Goal: Information Seeking & Learning: Learn about a topic

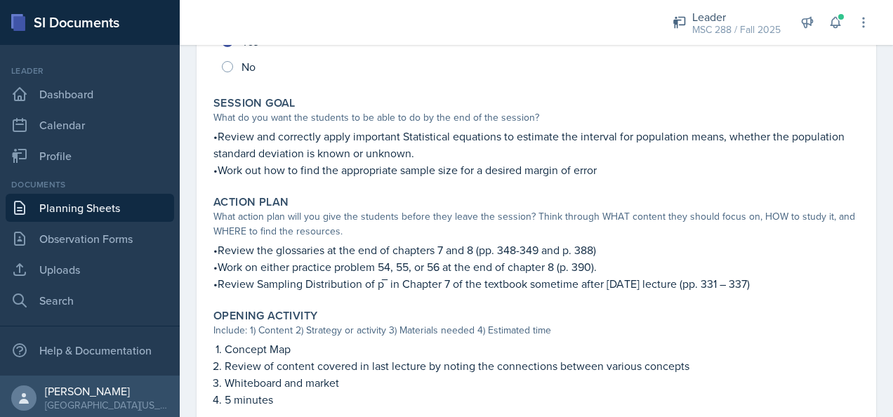
scroll to position [211, 0]
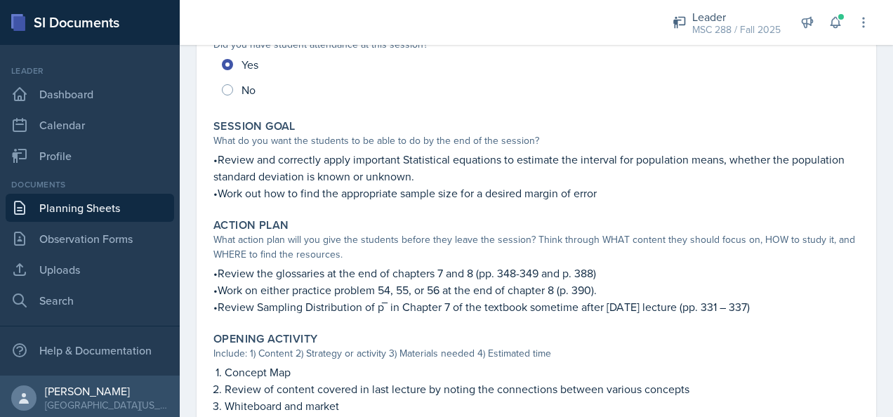
click at [94, 213] on link "Planning Sheets" at bounding box center [90, 208] width 168 height 28
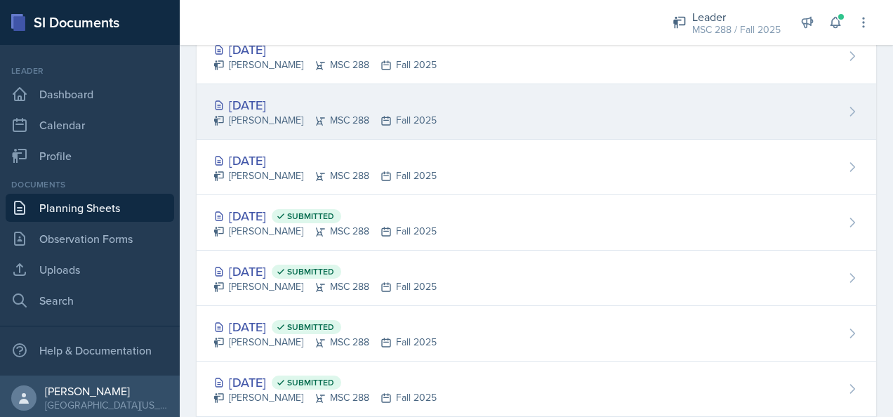
scroll to position [70, 0]
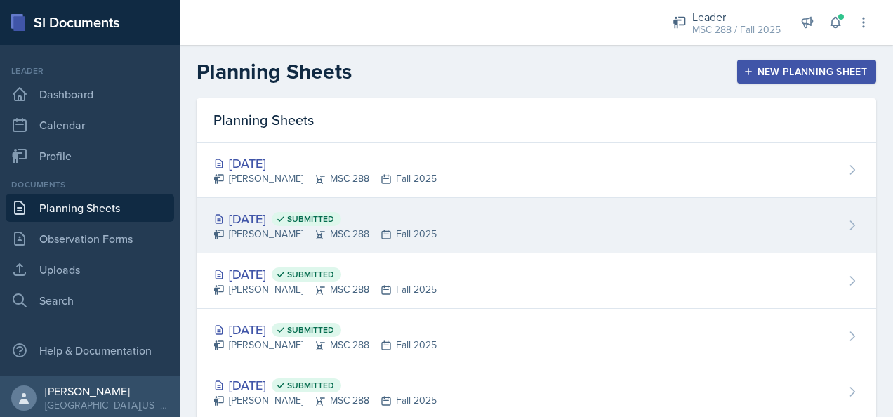
click at [261, 218] on div "[DATE] Submitted" at bounding box center [324, 218] width 223 height 19
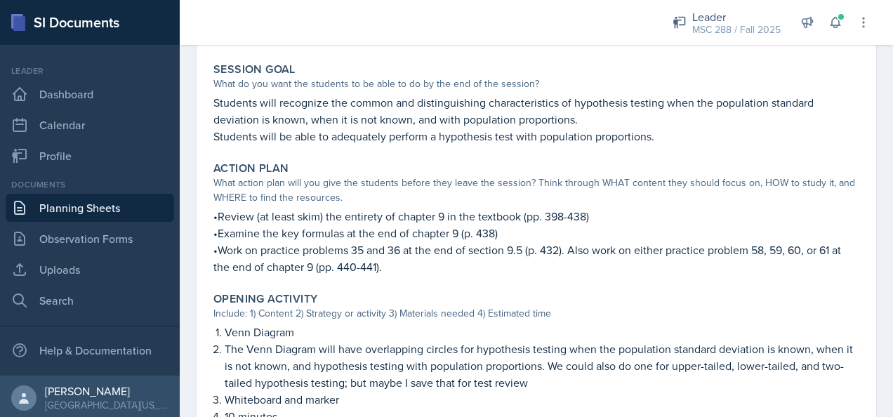
scroll to position [281, 0]
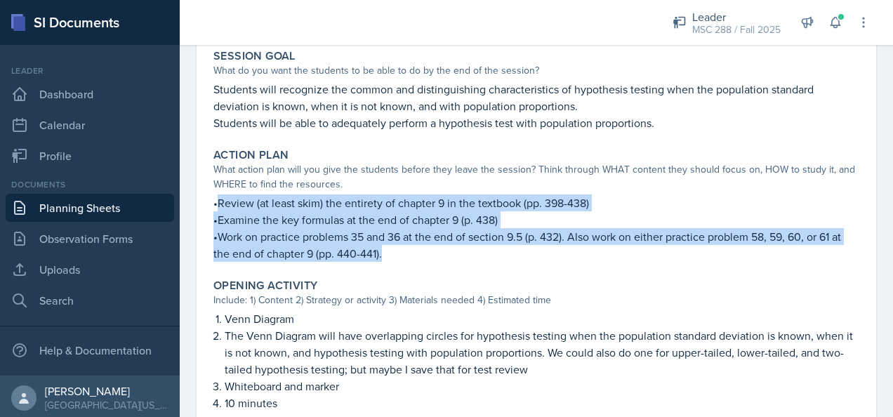
drag, startPoint x: 216, startPoint y: 202, endPoint x: 390, endPoint y: 261, distance: 183.8
click at [390, 261] on div "•Review (at least skim) the entirety of chapter 9 in the textbook (pp. 398-438)…" at bounding box center [536, 227] width 646 height 67
copy div "Review (at least skim) the entirety of chapter 9 in the textbook (pp. 398-438) …"
click at [42, 199] on link "Planning Sheets" at bounding box center [90, 208] width 168 height 28
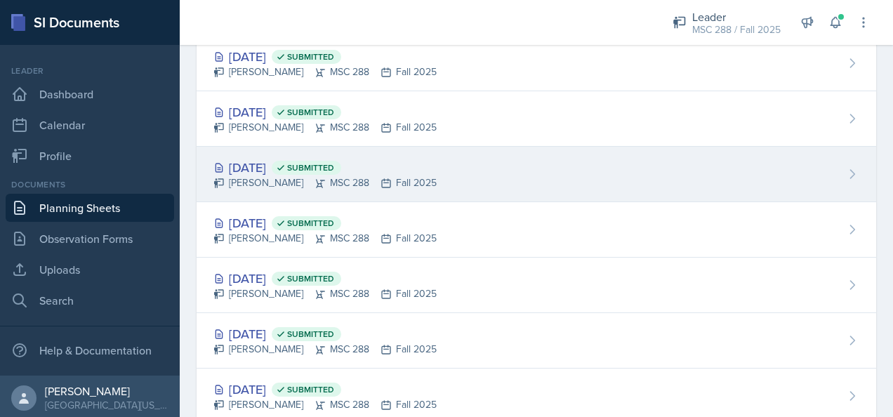
scroll to position [351, 0]
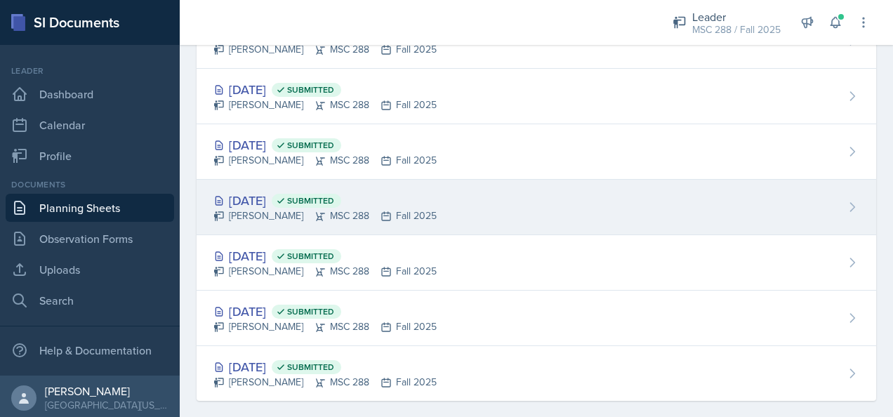
click at [250, 191] on div "[DATE] Submitted" at bounding box center [324, 200] width 223 height 19
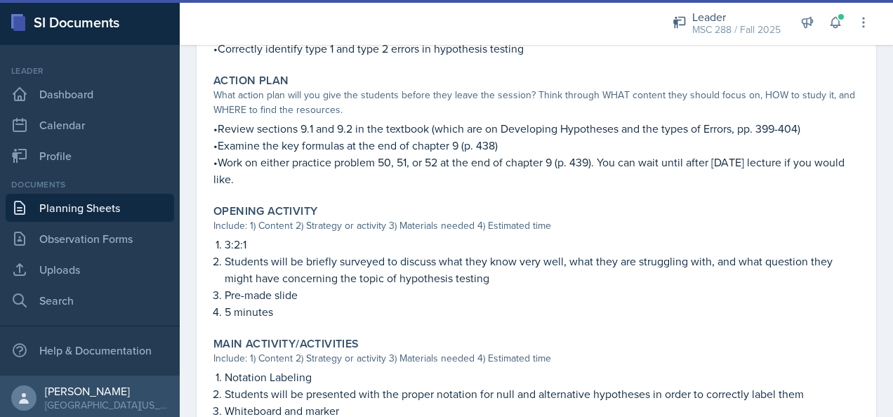
scroll to position [351, 0]
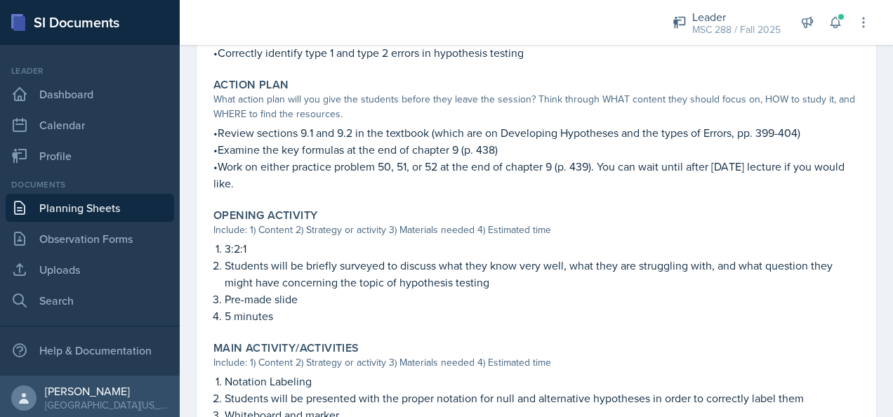
click at [115, 211] on link "Planning Sheets" at bounding box center [90, 208] width 168 height 28
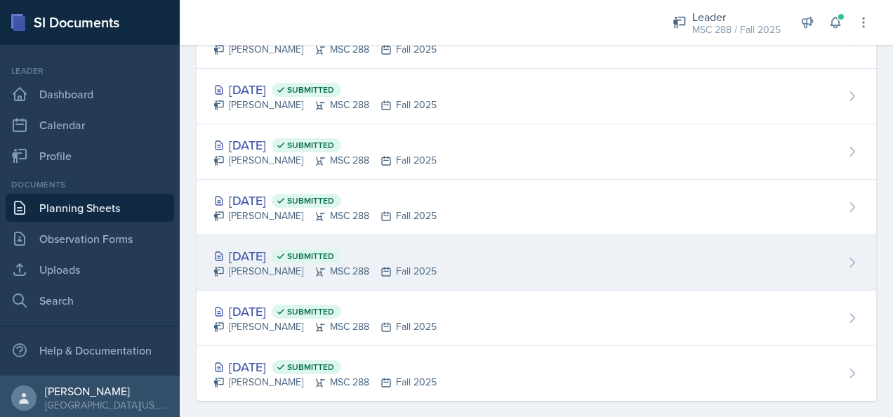
click at [267, 253] on div "[DATE] Submitted" at bounding box center [324, 255] width 223 height 19
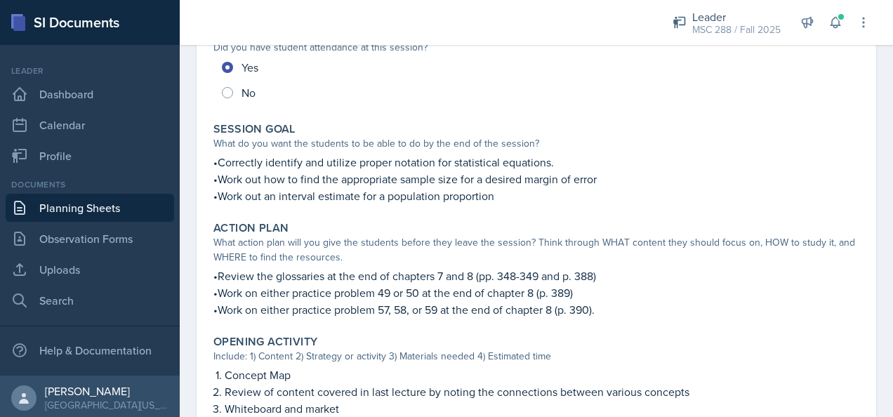
scroll to position [211, 0]
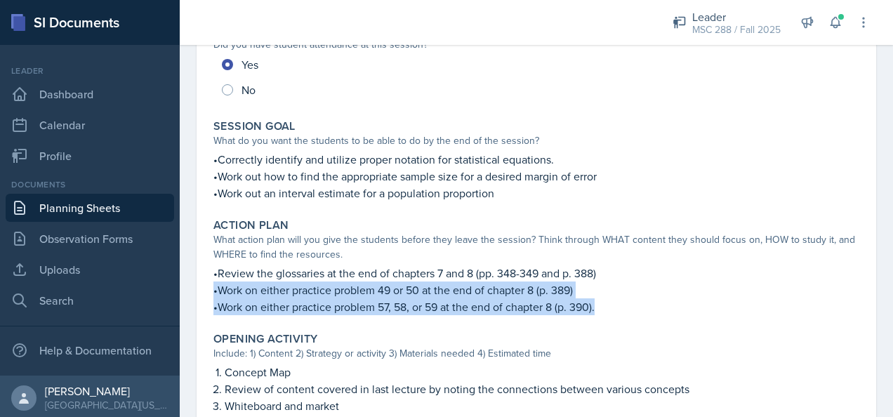
drag, startPoint x: 213, startPoint y: 290, endPoint x: 623, endPoint y: 302, distance: 409.4
click at [623, 302] on div "•Review the glossaries at the end of chapters 7 and 8 (pp. 348-349 and p. 388) …" at bounding box center [536, 290] width 646 height 51
copy div "•Work on either practice problem 49 or 50 at the end of chapter 8 (p. 389) •Wor…"
click at [119, 199] on link "Planning Sheets" at bounding box center [90, 208] width 168 height 28
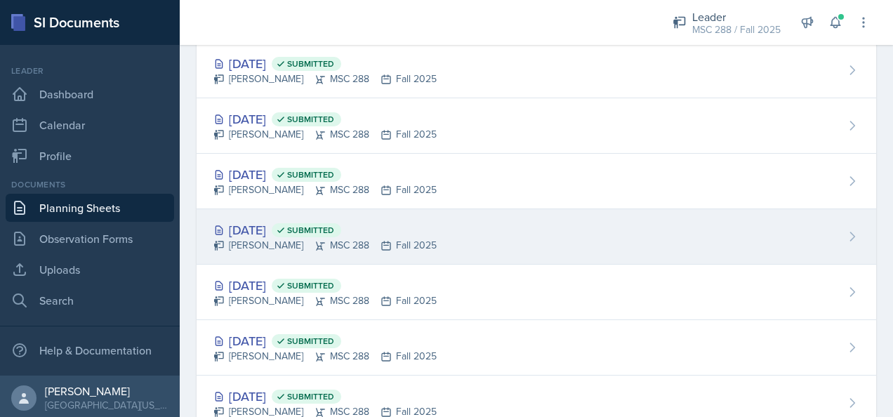
click at [262, 232] on div "[DATE] Submitted" at bounding box center [324, 229] width 223 height 19
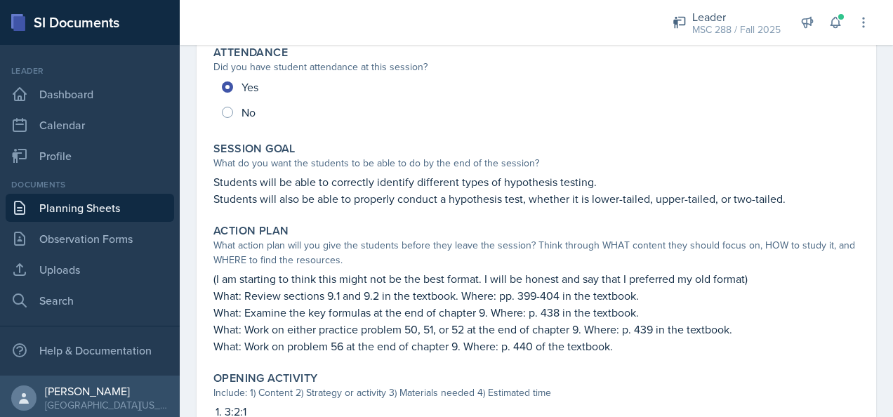
scroll to position [211, 0]
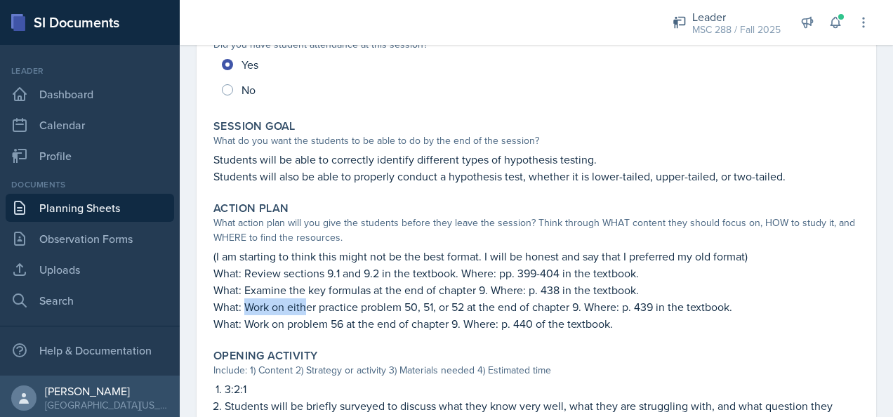
drag, startPoint x: 245, startPoint y: 306, endPoint x: 303, endPoint y: 303, distance: 58.3
click at [303, 303] on p "What: Work on either practice problem 50, 51, or 52 at the end of chapter 9. Wh…" at bounding box center [536, 306] width 646 height 17
click at [84, 208] on link "Planning Sheets" at bounding box center [90, 208] width 168 height 28
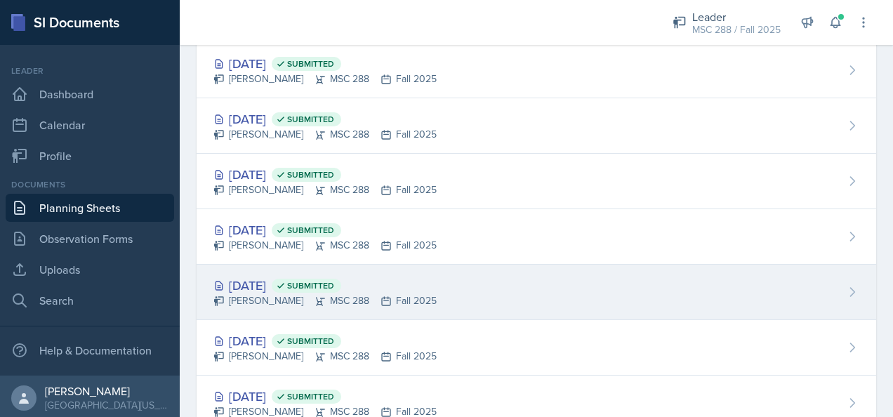
click at [276, 288] on div "[DATE] Submitted" at bounding box center [324, 285] width 223 height 19
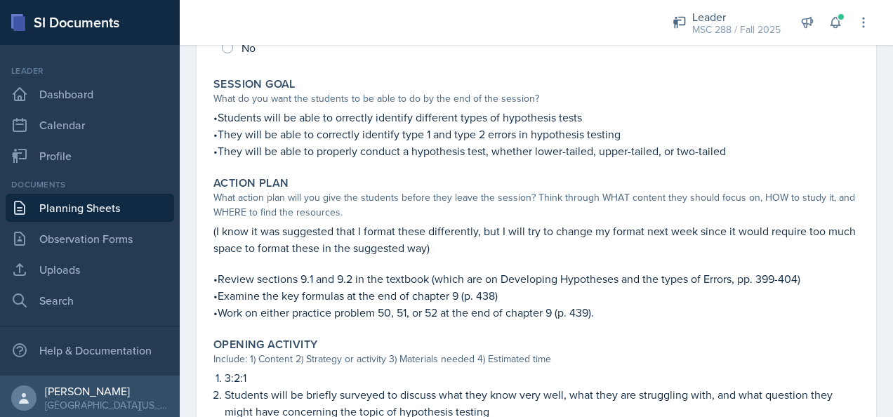
scroll to position [281, 0]
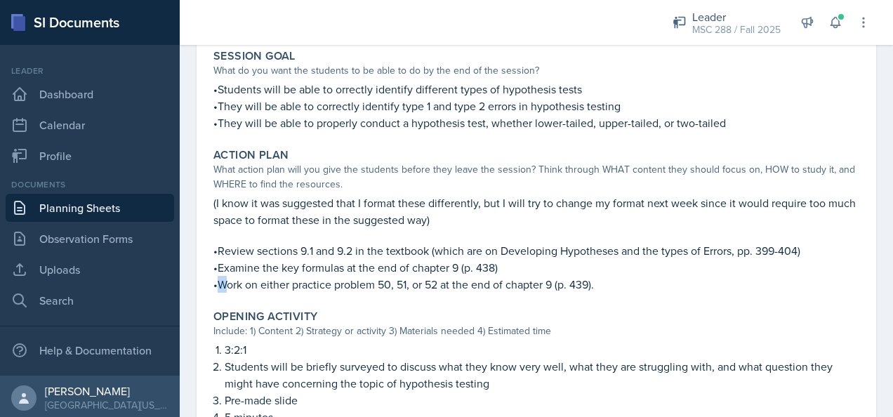
click at [222, 284] on p "•Work on either practice problem 50, 51, or 52 at the end of chapter 9 (p. 439)." at bounding box center [536, 284] width 646 height 17
drag, startPoint x: 222, startPoint y: 284, endPoint x: 215, endPoint y: 283, distance: 7.2
click at [215, 283] on p "•Work on either practice problem 50, 51, or 52 at the end of chapter 9 (p. 439)." at bounding box center [536, 284] width 646 height 17
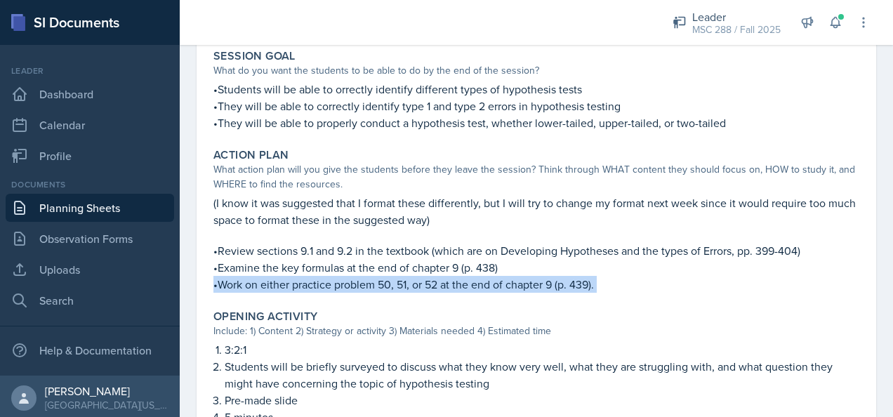
drag, startPoint x: 213, startPoint y: 283, endPoint x: 621, endPoint y: 283, distance: 407.8
click at [621, 283] on p "•Work on either practice problem 50, 51, or 52 at the end of chapter 9 (p. 439)." at bounding box center [536, 284] width 646 height 17
copy div "•Work on either practice problem 50, 51, or 52 at the end of chapter 9 (p. 439)."
click at [125, 199] on link "Planning Sheets" at bounding box center [90, 208] width 168 height 28
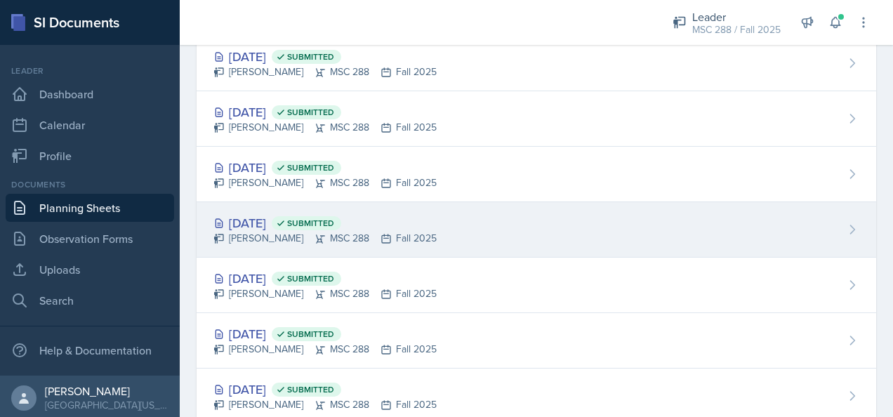
scroll to position [140, 0]
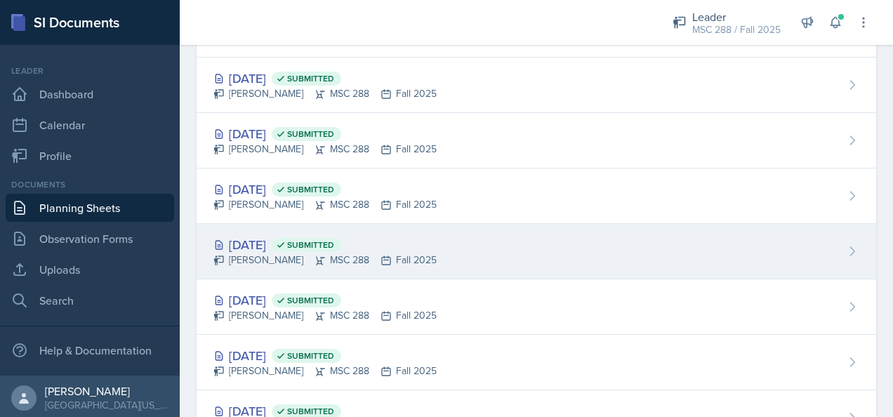
click at [272, 237] on div "[DATE] Submitted" at bounding box center [324, 244] width 223 height 19
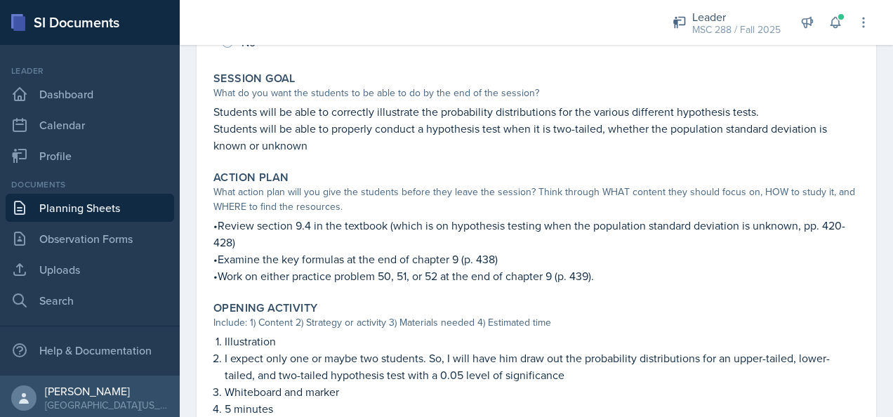
scroll to position [281, 0]
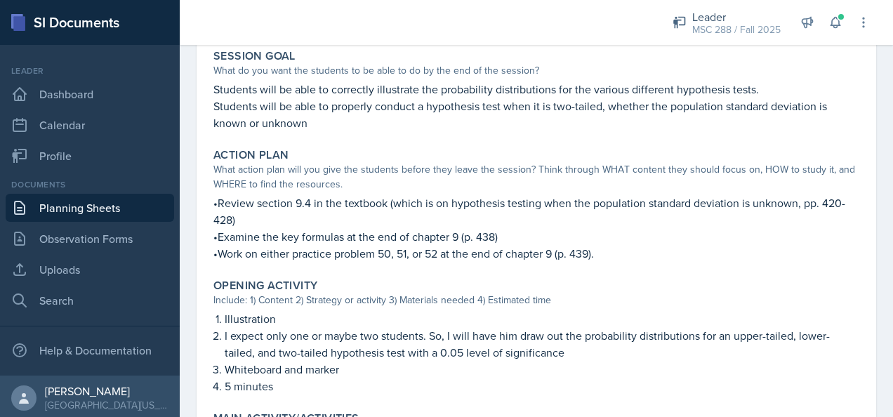
click at [103, 206] on link "Planning Sheets" at bounding box center [90, 208] width 168 height 28
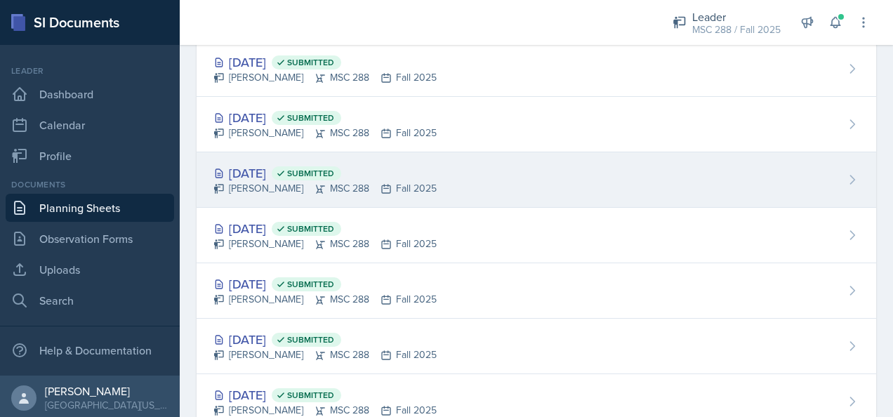
scroll to position [211, 0]
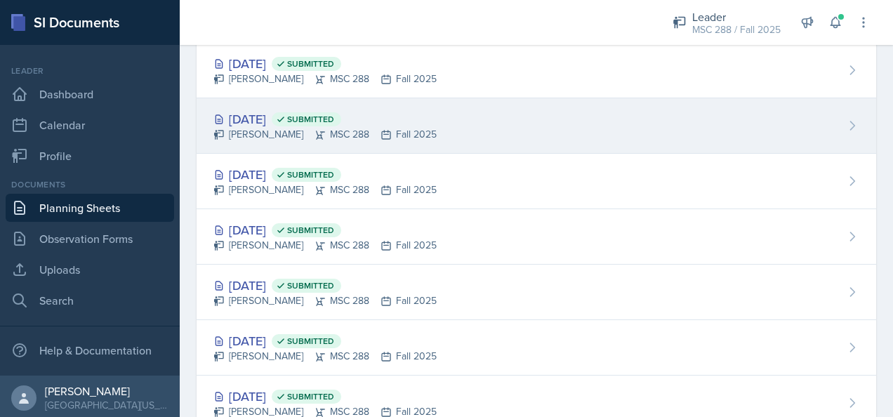
click at [265, 105] on div "[DATE] Submitted [PERSON_NAME] MSC 288 Fall 2025" at bounding box center [536, 125] width 679 height 55
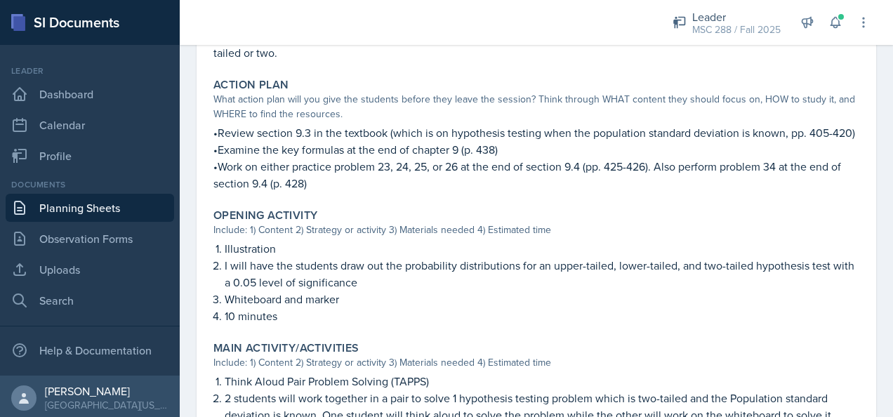
scroll to position [281, 0]
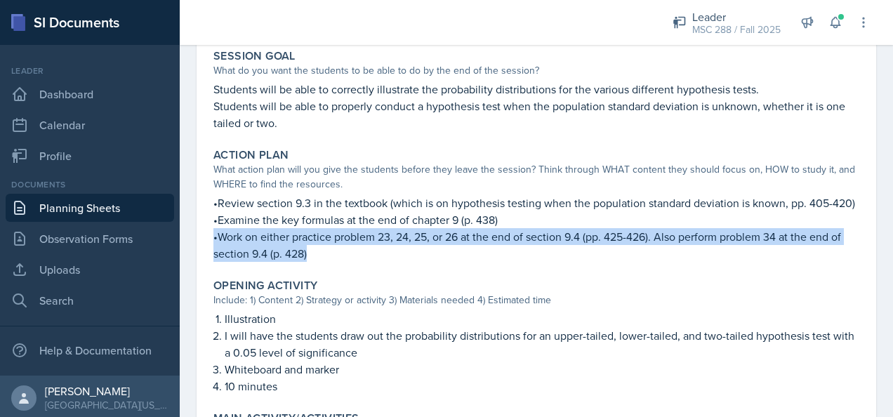
drag, startPoint x: 213, startPoint y: 251, endPoint x: 373, endPoint y: 277, distance: 162.0
click at [373, 262] on p "•Work on either practice problem 23, 24, 25, or 26 at the end of section 9.4 (p…" at bounding box center [536, 245] width 646 height 34
copy p "•Work on either practice problem 23, 24, 25, or 26 at the end of section 9.4 (p…"
click at [115, 196] on link "Planning Sheets" at bounding box center [90, 208] width 168 height 28
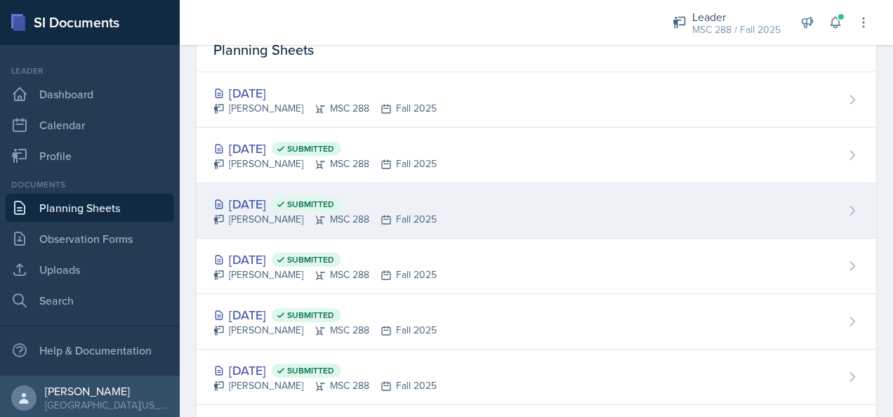
scroll to position [70, 0]
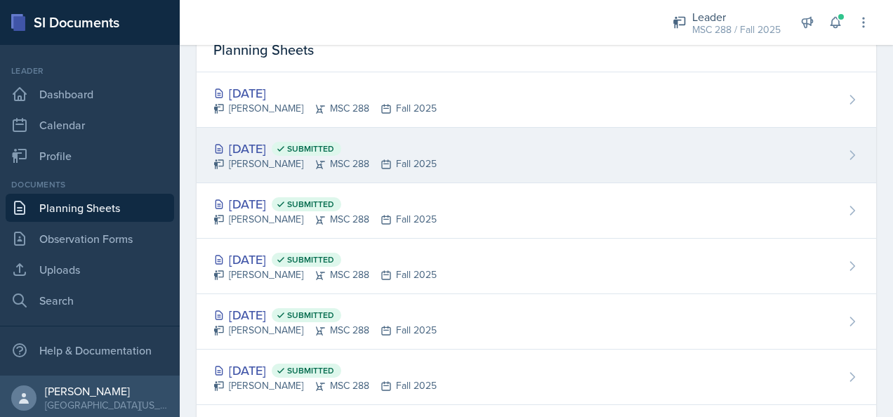
click at [275, 150] on div "[DATE] Submitted" at bounding box center [324, 148] width 223 height 19
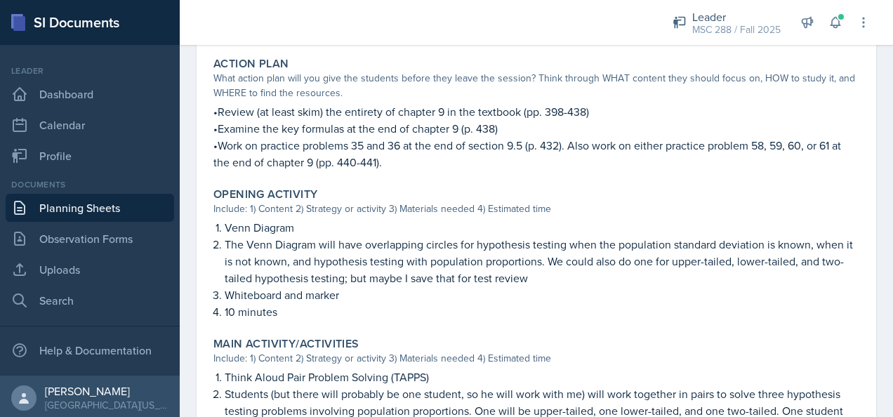
scroll to position [351, 0]
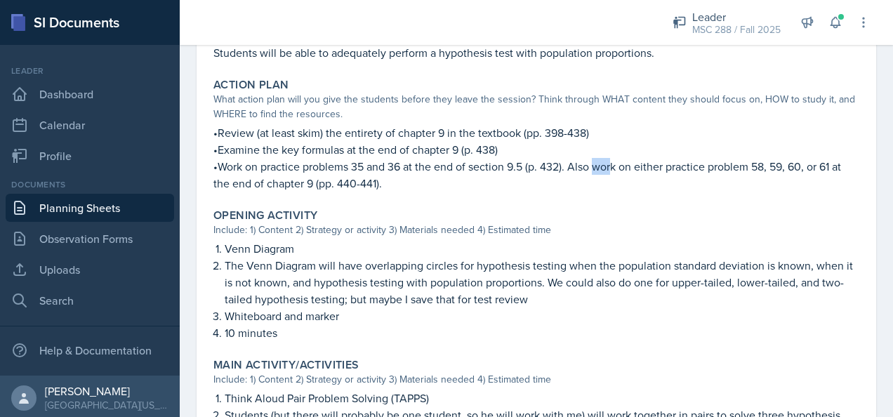
drag, startPoint x: 597, startPoint y: 166, endPoint x: 611, endPoint y: 174, distance: 16.6
click at [611, 174] on p "•Work on practice problems 35 and 36 at the end of section 9.5 (p. 432). Also w…" at bounding box center [536, 175] width 646 height 34
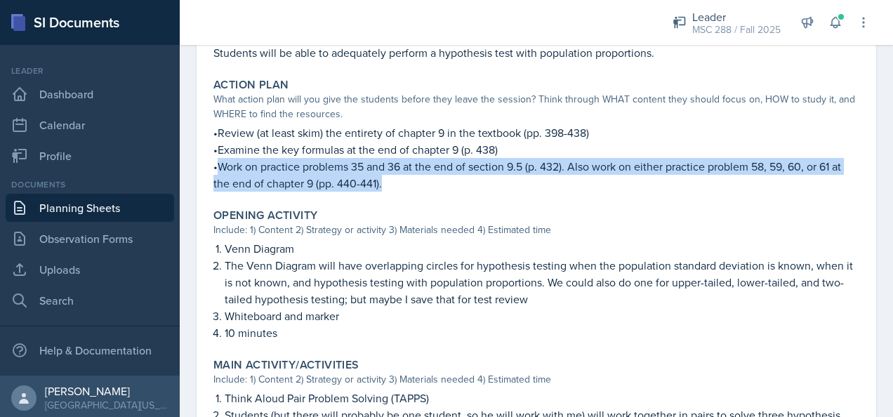
drag, startPoint x: 219, startPoint y: 165, endPoint x: 389, endPoint y: 184, distance: 170.9
click at [389, 184] on p "•Work on practice problems 35 and 36 at the end of section 9.5 (p. 432). Also w…" at bounding box center [536, 175] width 646 height 34
copy p "Work on practice problems 35 and 36 at the end of section 9.5 (p. 432). Also wo…"
